Goal: Task Accomplishment & Management: Manage account settings

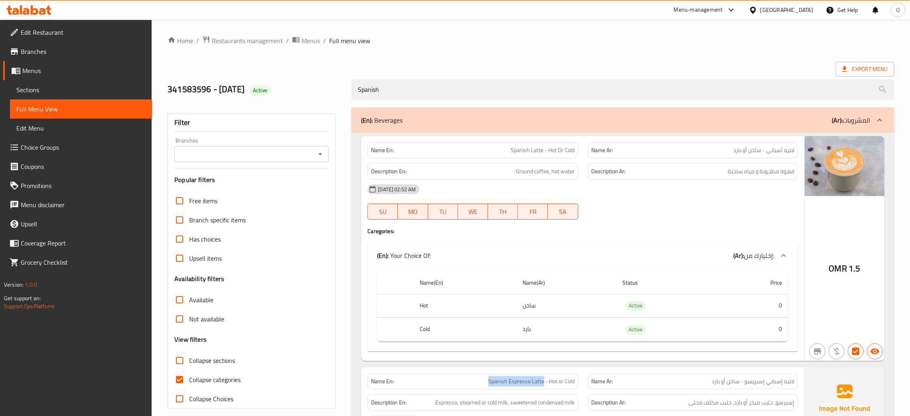
click at [28, 85] on span "Sections" at bounding box center [80, 90] width 129 height 10
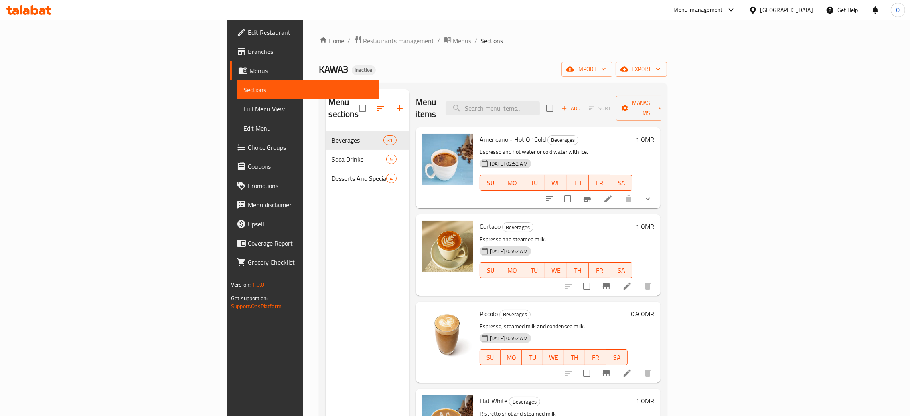
click at [453, 40] on span "Menus" at bounding box center [462, 41] width 18 height 10
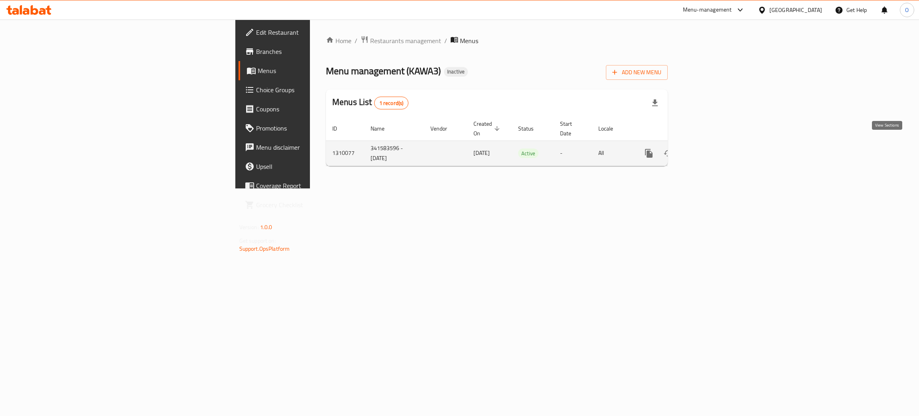
click at [710, 150] on icon "enhanced table" at bounding box center [706, 153] width 7 height 7
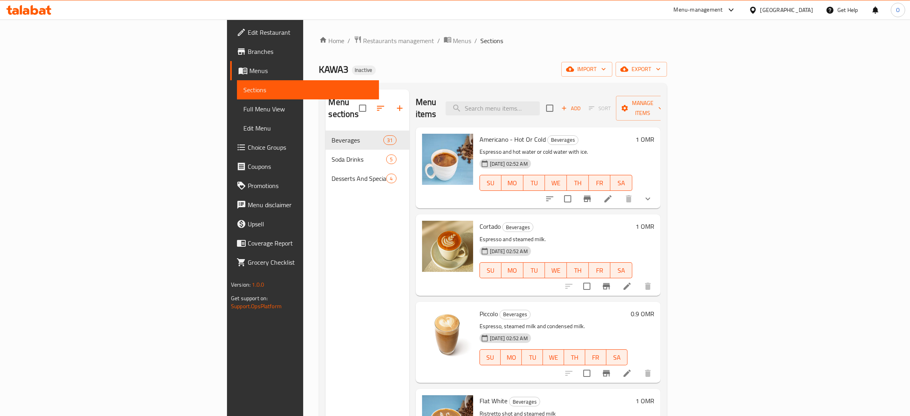
click at [798, 12] on div "Oman" at bounding box center [787, 10] width 53 height 9
click at [725, 207] on div "[GEOGRAPHIC_DATA]" at bounding box center [726, 209] width 53 height 9
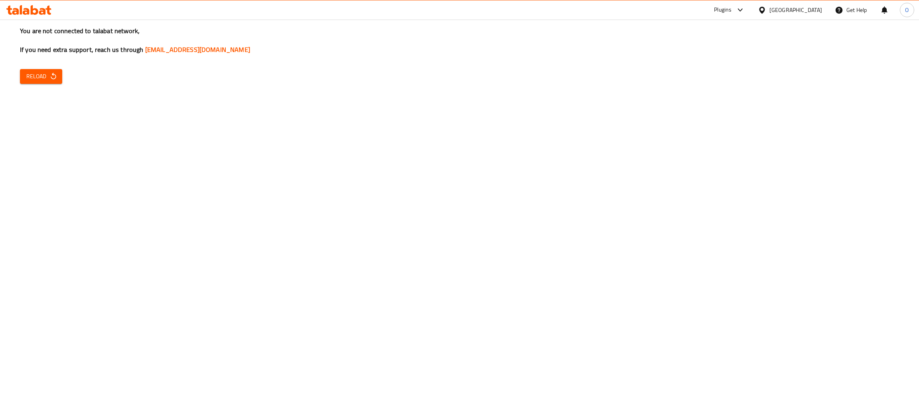
click at [46, 81] on span "Reload" at bounding box center [41, 76] width 30 height 10
click at [47, 75] on span "Reload" at bounding box center [41, 76] width 30 height 10
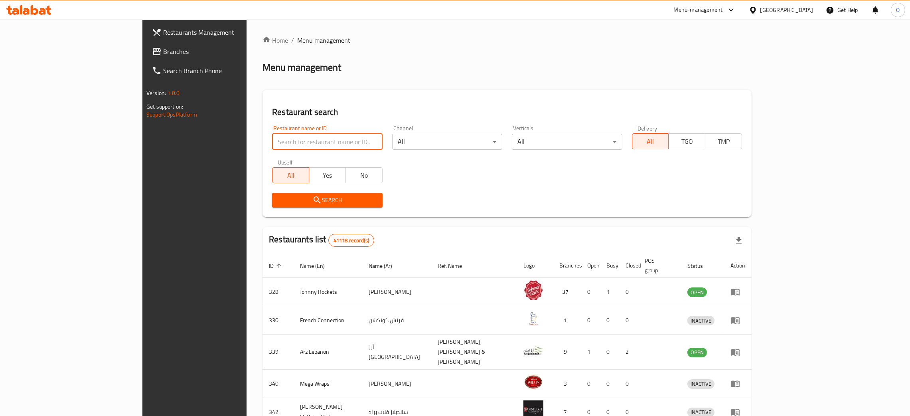
click at [272, 142] on input "search" at bounding box center [327, 142] width 110 height 16
paste input "776508"
type input "776508"
click at [163, 49] on span "Branches" at bounding box center [225, 52] width 125 height 10
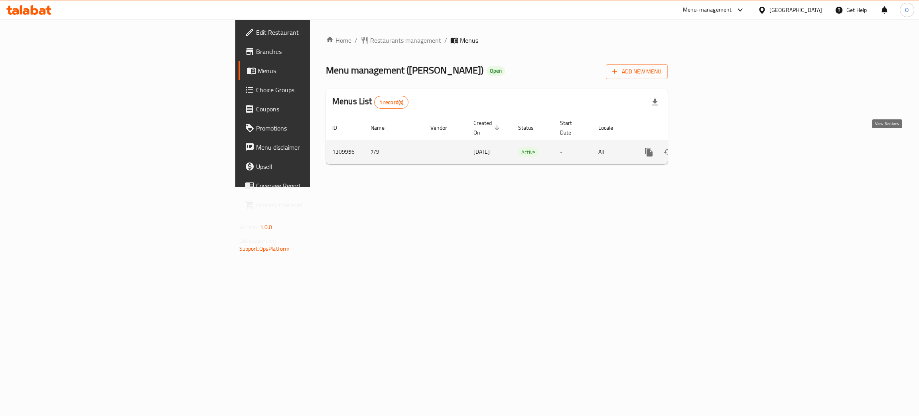
click at [710, 148] on icon "enhanced table" at bounding box center [706, 151] width 7 height 7
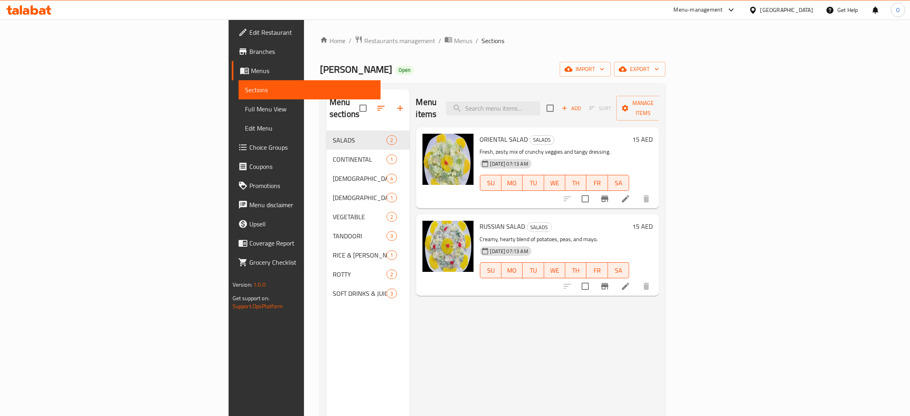
click at [245, 107] on span "Full Menu View" at bounding box center [309, 109] width 129 height 10
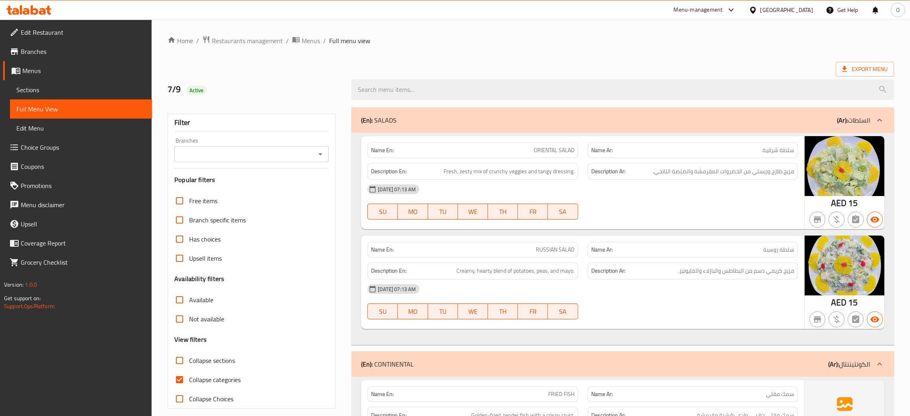
click at [533, 45] on ol "Home / Restaurants management / Menus / Full menu view" at bounding box center [531, 41] width 727 height 10
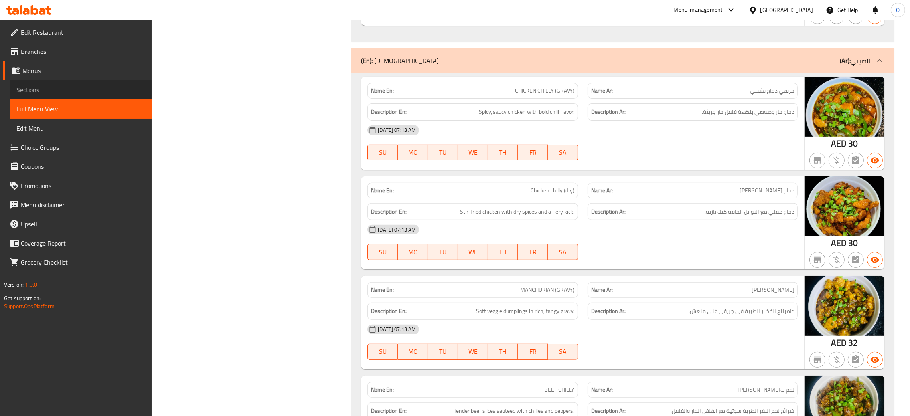
click at [42, 91] on span "Sections" at bounding box center [80, 90] width 129 height 10
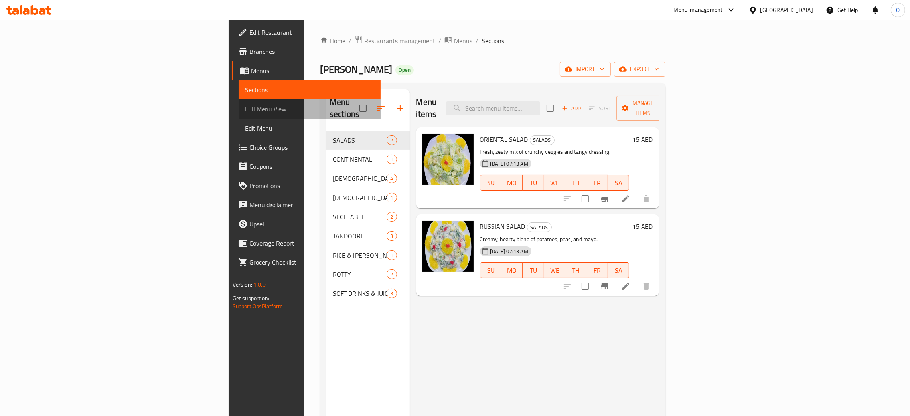
click at [245, 105] on span "Full Menu View" at bounding box center [309, 109] width 129 height 10
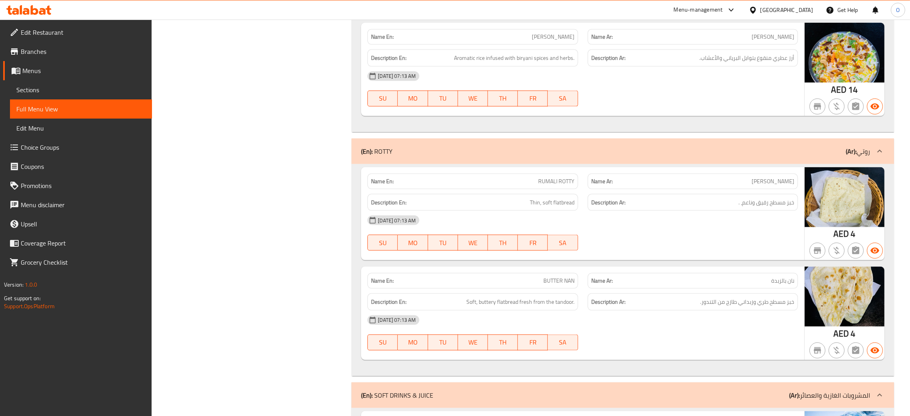
scroll to position [1285, 0]
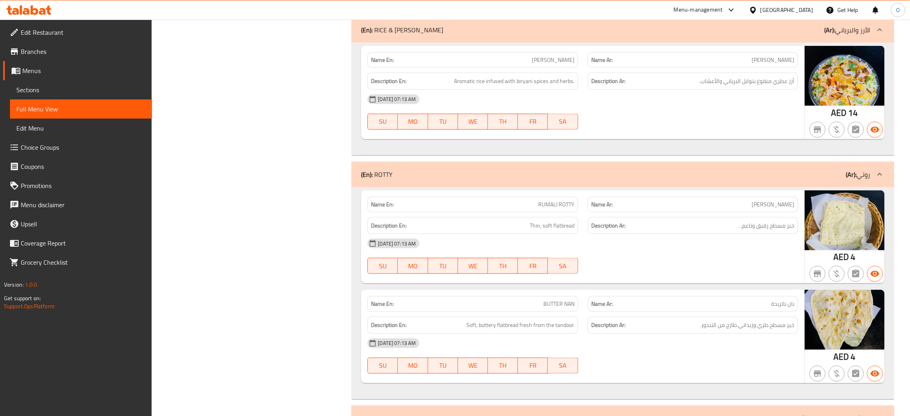
click at [548, 208] on span "RUMALI ROTTY" at bounding box center [556, 204] width 36 height 8
copy span "RUMALI ROTTY"
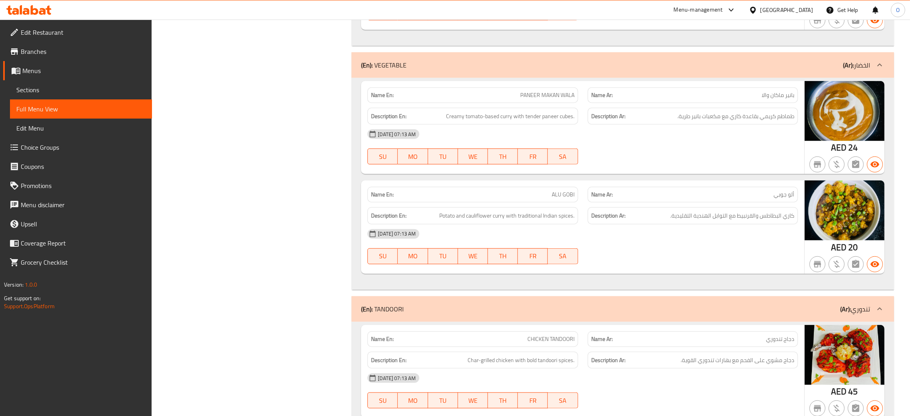
scroll to position [935, 0]
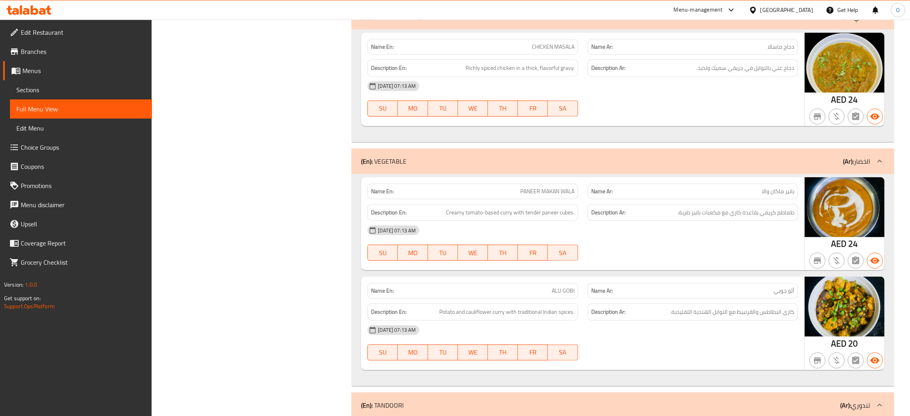
click at [35, 69] on span "Menus" at bounding box center [83, 71] width 123 height 10
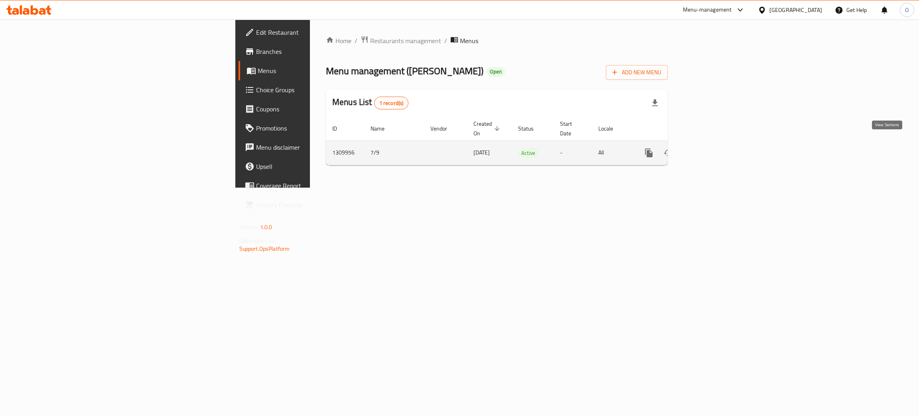
click at [716, 143] on link "enhanced table" at bounding box center [706, 152] width 19 height 19
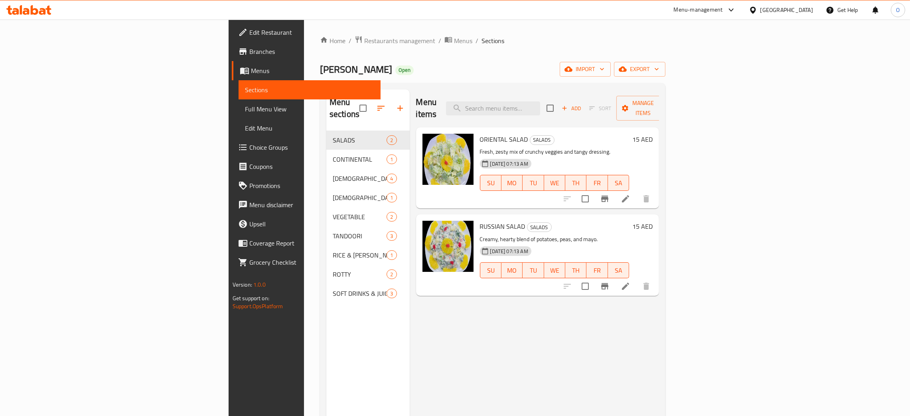
click at [245, 109] on span "Full Menu View" at bounding box center [309, 109] width 129 height 10
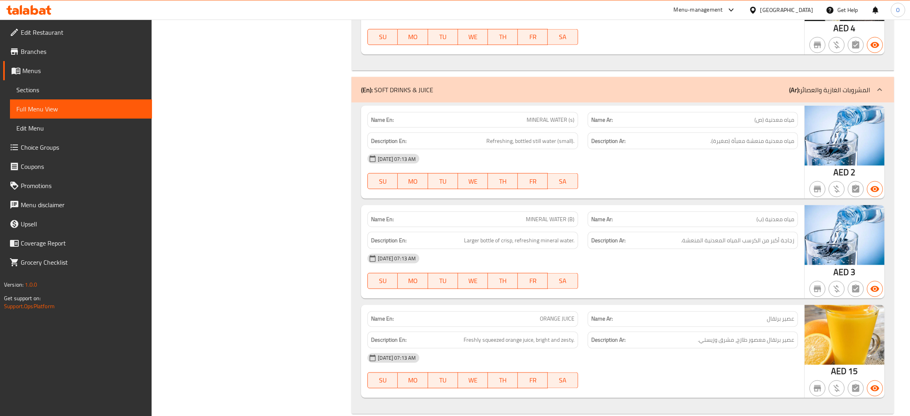
scroll to position [2000, 0]
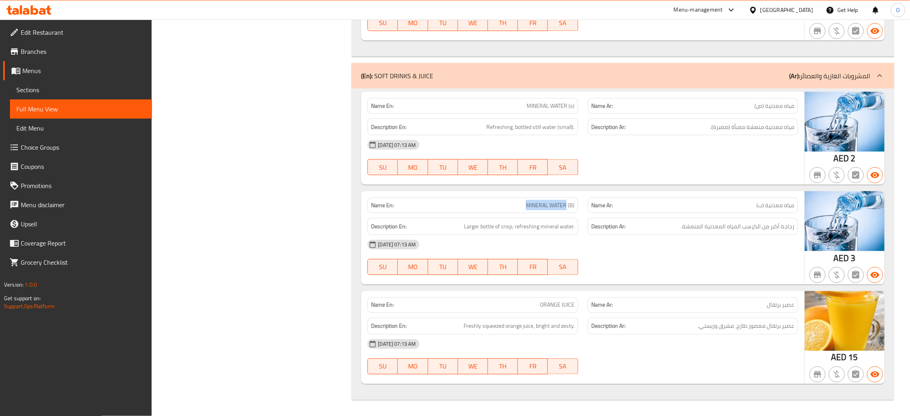
drag, startPoint x: 522, startPoint y: 210, endPoint x: 566, endPoint y: 210, distance: 44.3
click at [566, 210] on div "Name En: MINERAL WATER (B)" at bounding box center [472, 206] width 210 height 16
copy span "MINERAL WATER"
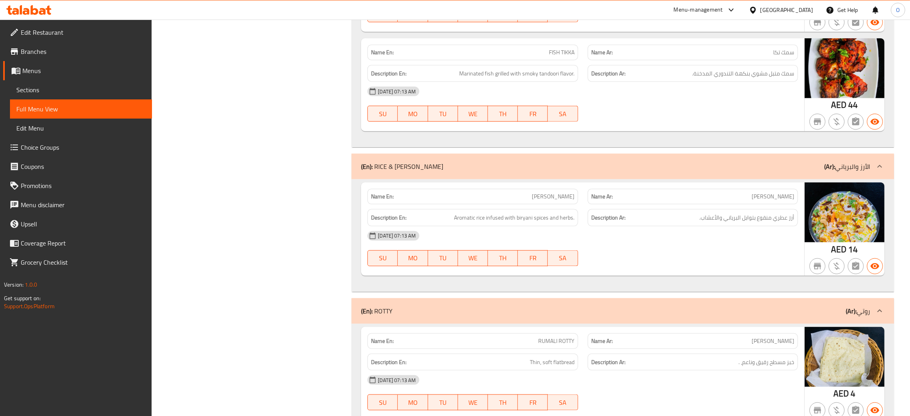
scroll to position [1462, 0]
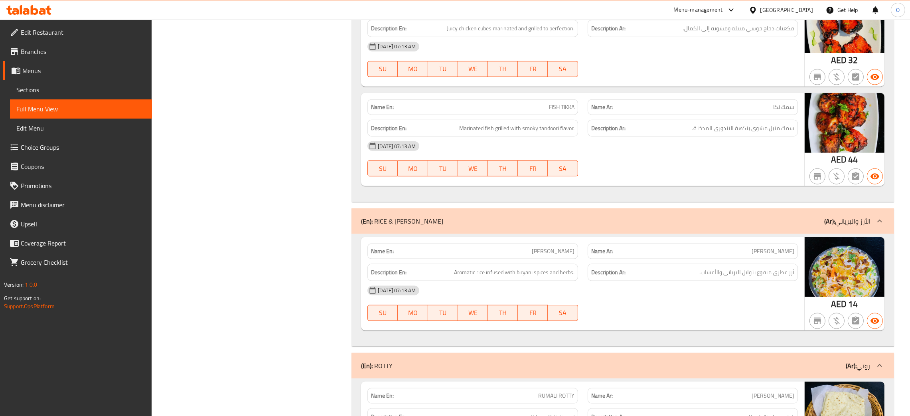
click at [553, 400] on span "RUMALI ROTTY" at bounding box center [556, 395] width 36 height 8
copy span "RUMALI ROTTY"
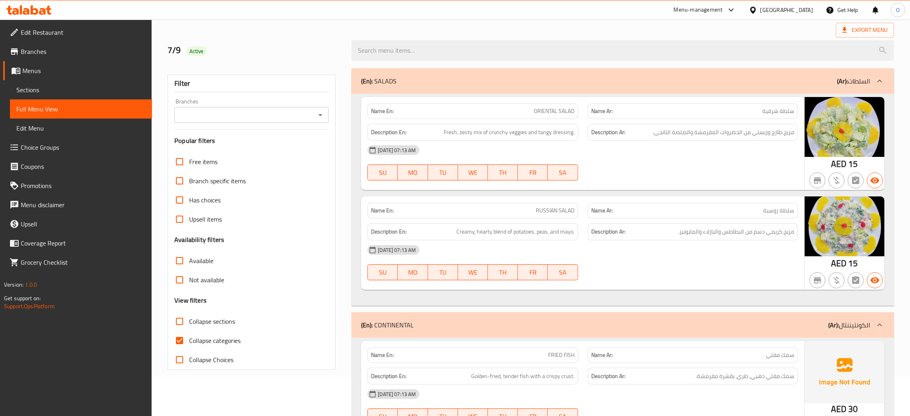
scroll to position [0, 0]
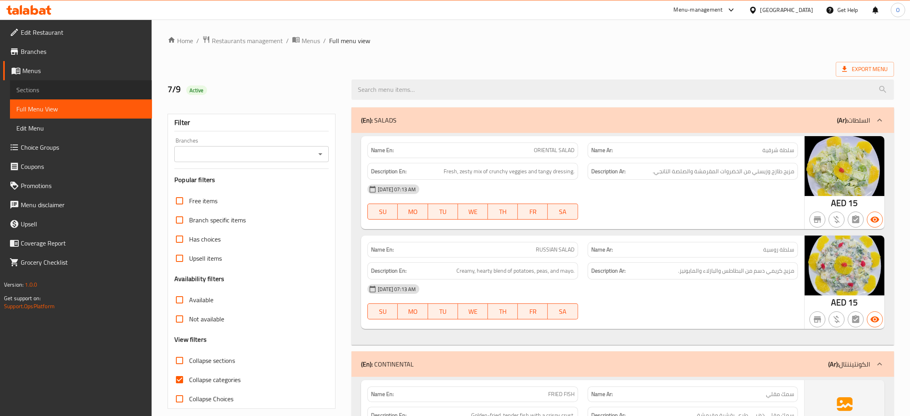
click at [40, 85] on span "Sections" at bounding box center [80, 90] width 129 height 10
